Goal: Transaction & Acquisition: Obtain resource

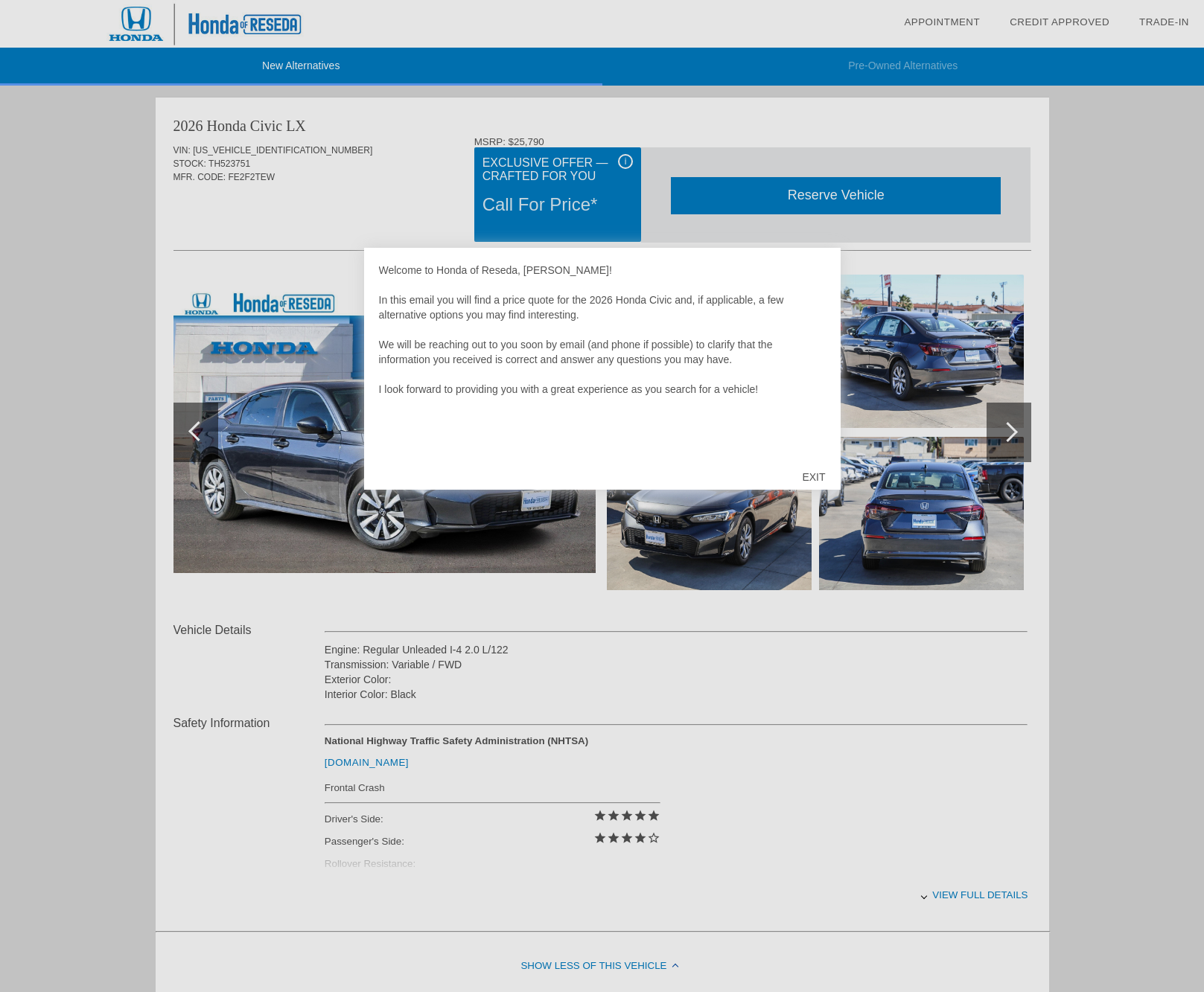
click at [392, 175] on div at bounding box center [602, 496] width 1204 height 992
click at [780, 710] on div at bounding box center [602, 496] width 1204 height 992
click at [810, 472] on div "EXIT" at bounding box center [814, 476] width 53 height 44
click at [972, 892] on div at bounding box center [602, 496] width 1204 height 992
click at [811, 474] on div "EXIT" at bounding box center [814, 476] width 53 height 44
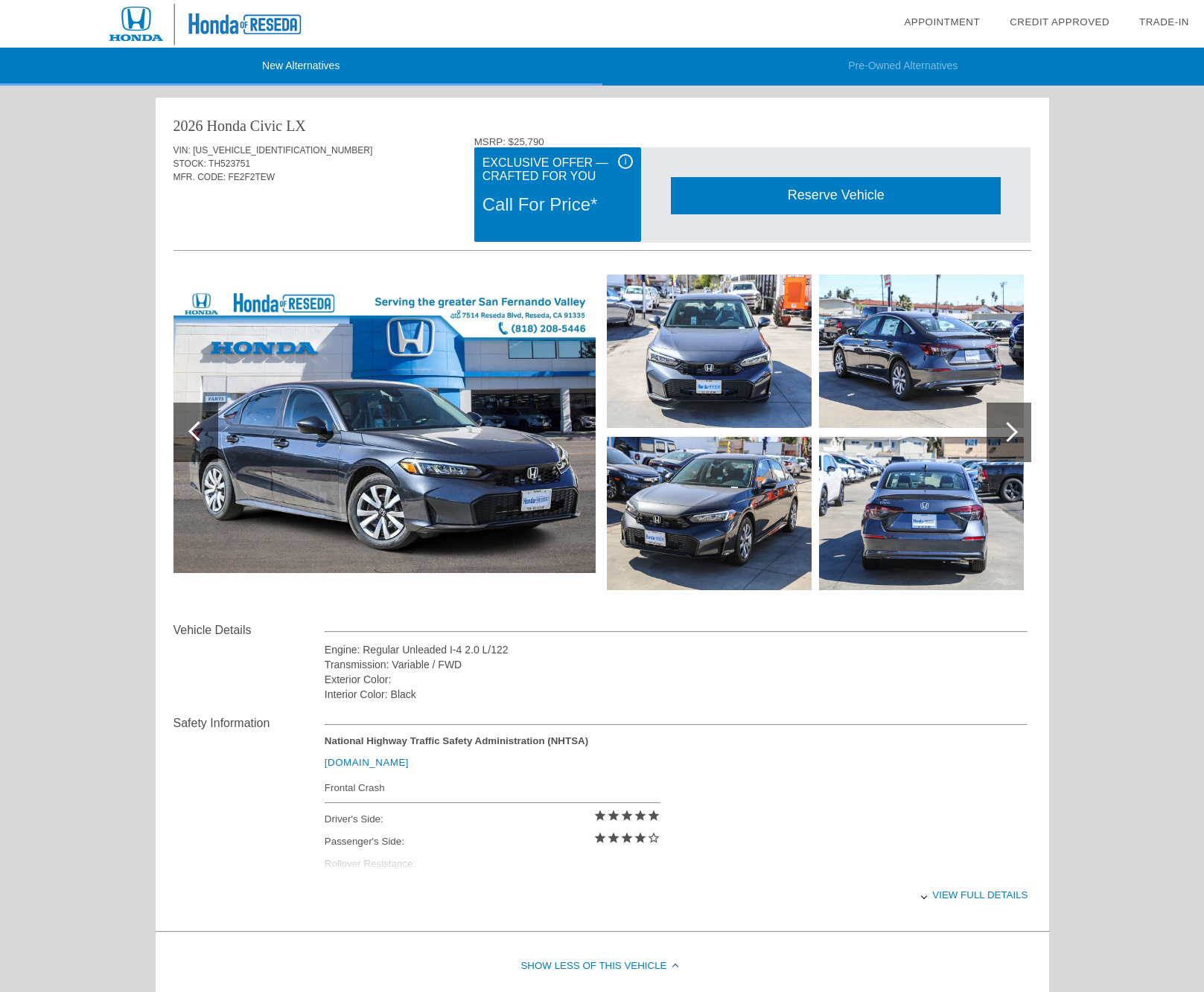
click at [967, 895] on div "View full details" at bounding box center [676, 895] width 704 height 36
click at [627, 161] on div "i" at bounding box center [626, 162] width 15 height 15
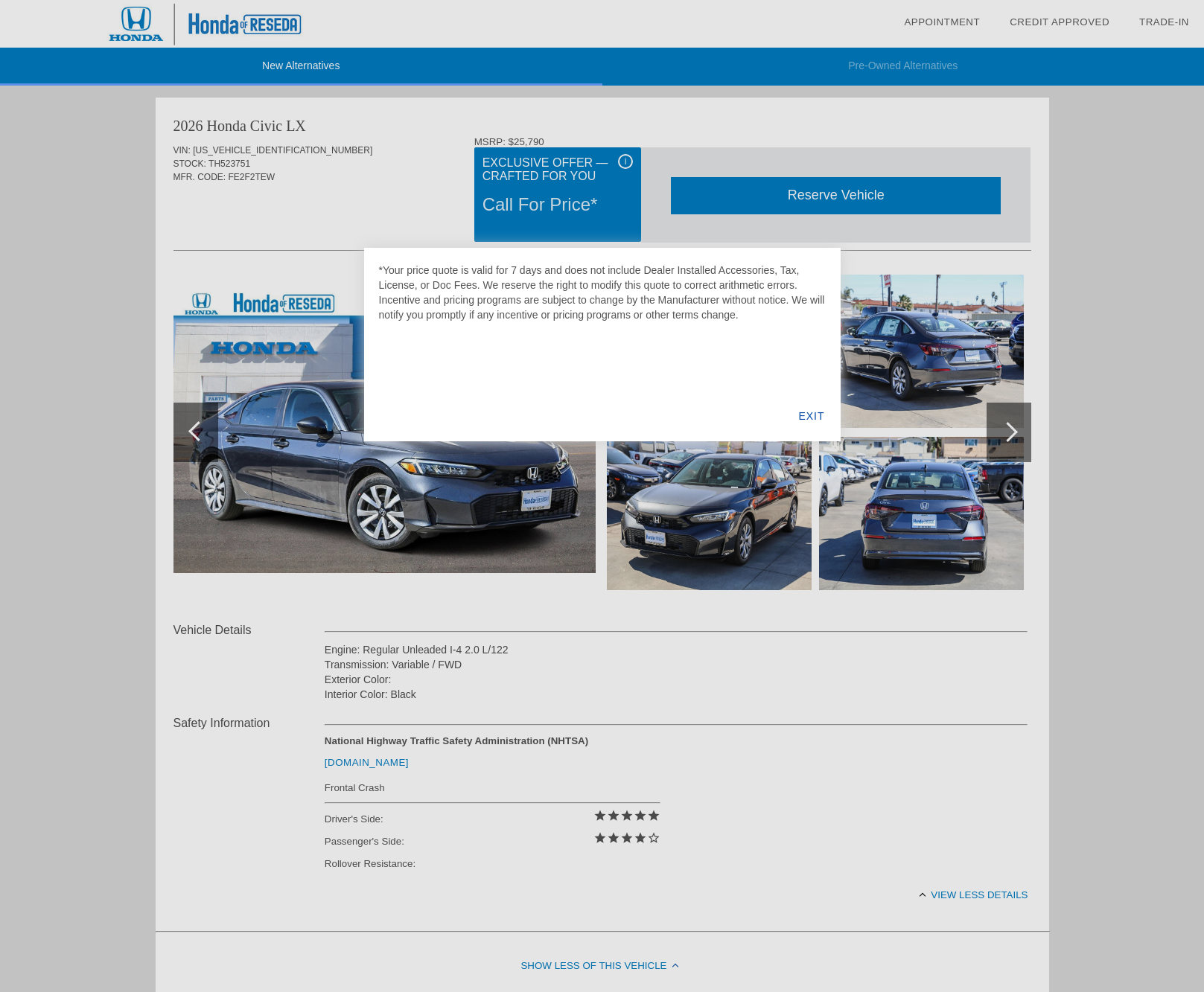
click at [807, 412] on div "EXIT" at bounding box center [811, 417] width 57 height 51
